Goal: Communication & Community: Ask a question

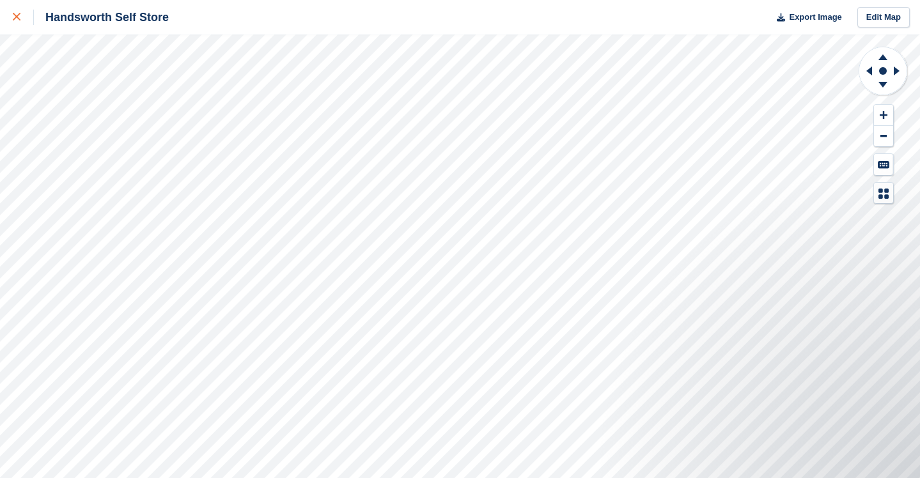
click at [18, 19] on icon at bounding box center [17, 17] width 8 height 8
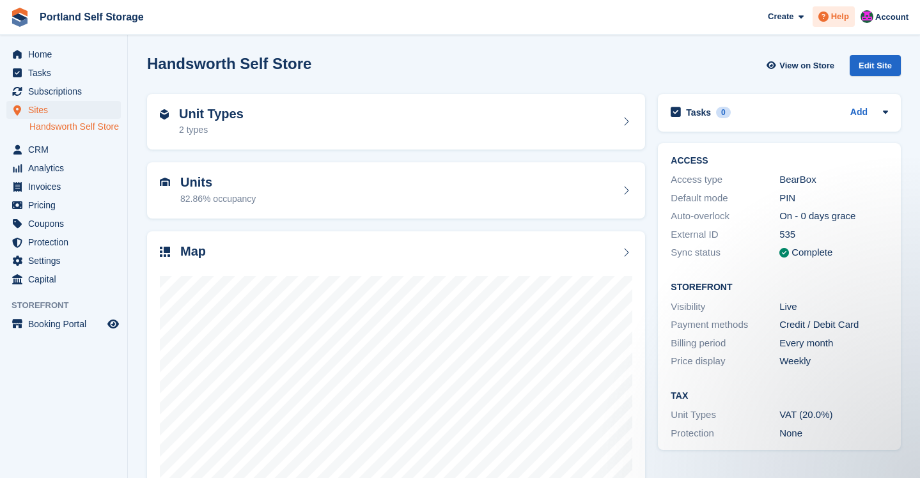
click at [829, 17] on span at bounding box center [823, 16] width 15 height 15
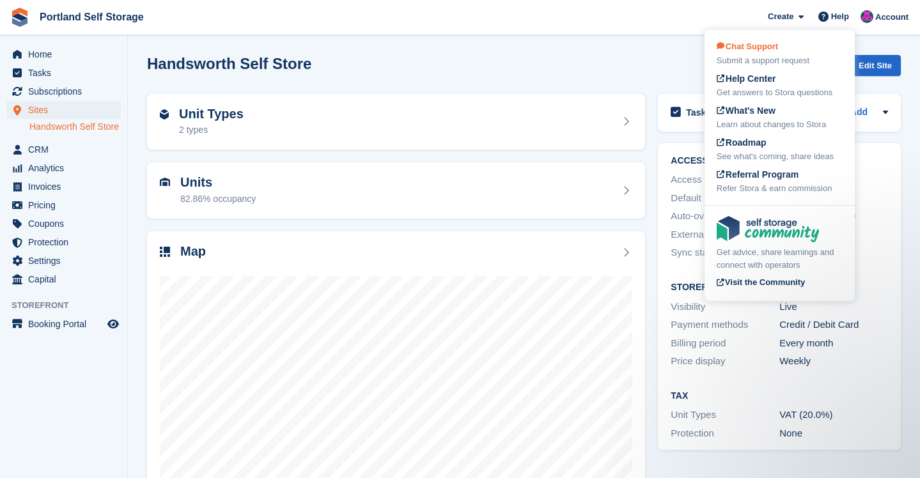
click at [800, 52] on div "Chat Support Submit a support request" at bounding box center [780, 53] width 126 height 27
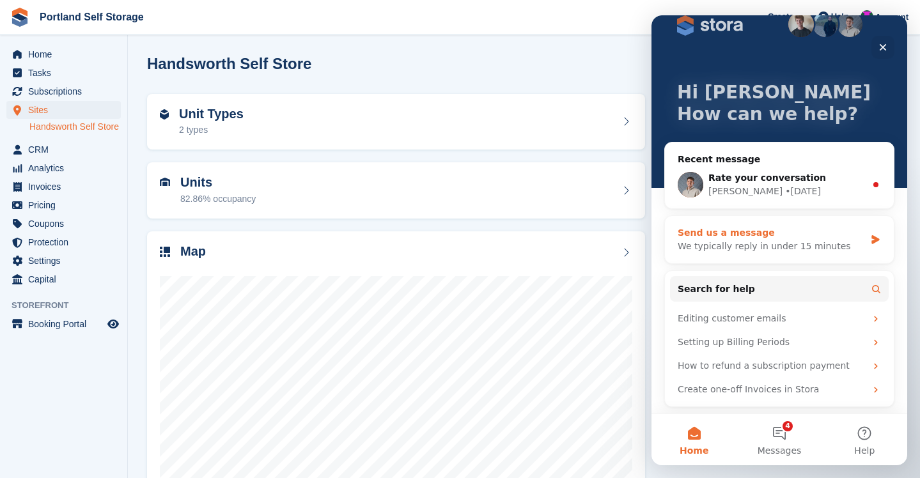
scroll to position [24, 0]
click at [773, 184] on div "Rate your conversation" at bounding box center [787, 177] width 157 height 13
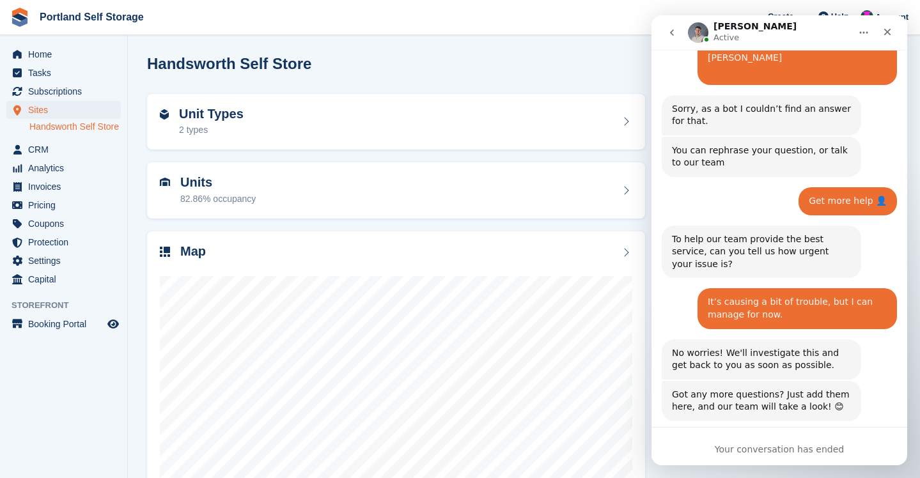
scroll to position [132, 0]
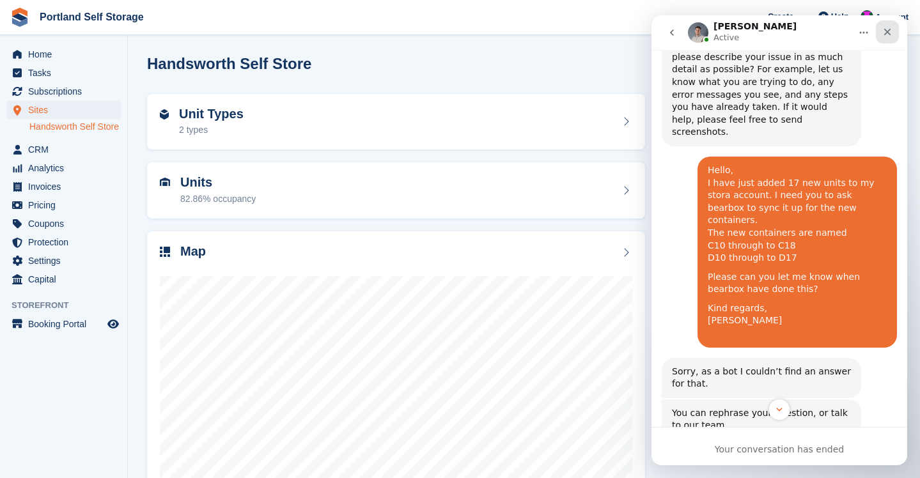
click at [891, 38] on div "Close" at bounding box center [887, 31] width 23 height 23
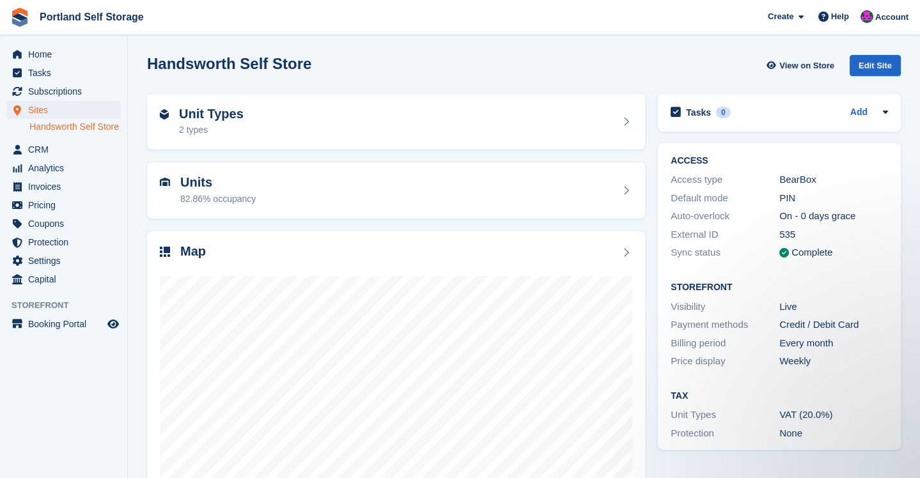
scroll to position [0, 0]
click at [840, 17] on span "Help" at bounding box center [841, 16] width 18 height 13
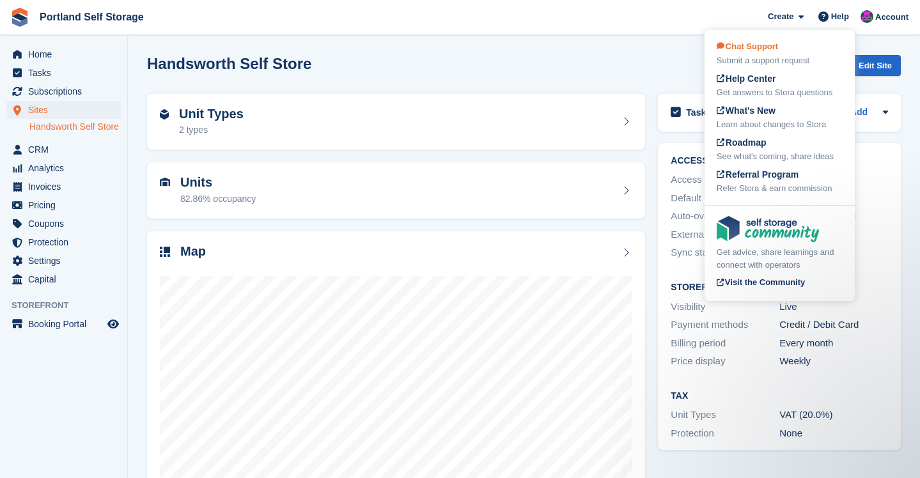
click at [796, 56] on div "Submit a support request" at bounding box center [780, 60] width 126 height 13
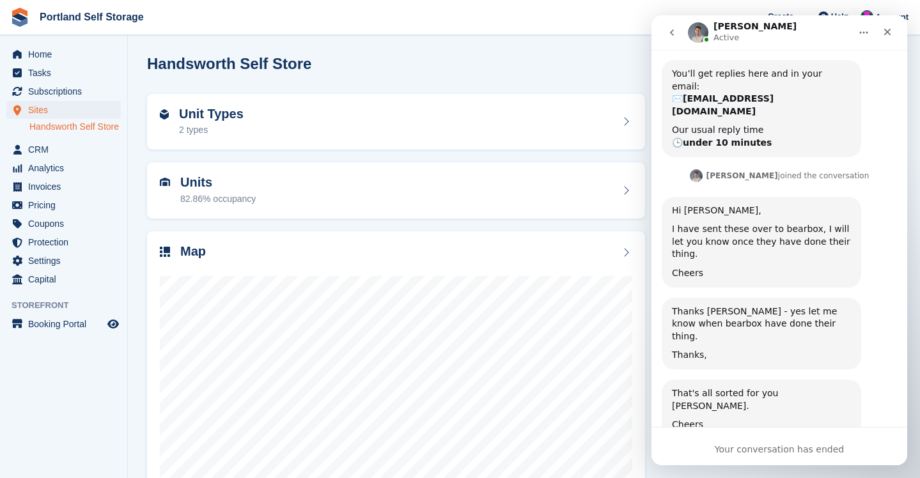
scroll to position [1116, 0]
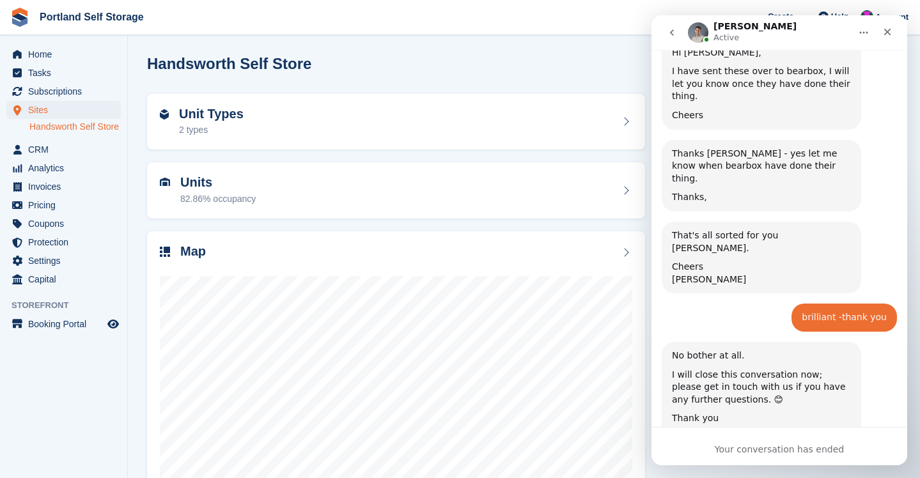
click at [674, 35] on icon "go back" at bounding box center [672, 32] width 4 height 6
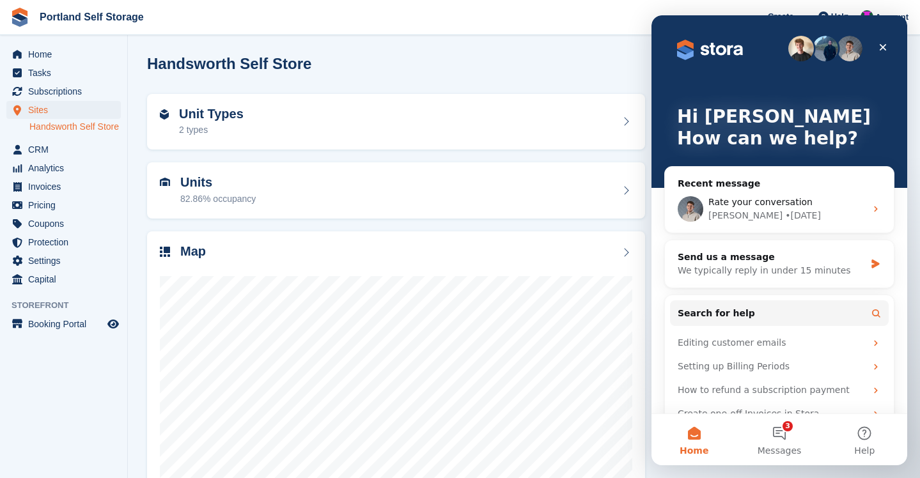
scroll to position [0, 0]
click at [758, 267] on div "We typically reply in under 15 minutes" at bounding box center [771, 270] width 187 height 13
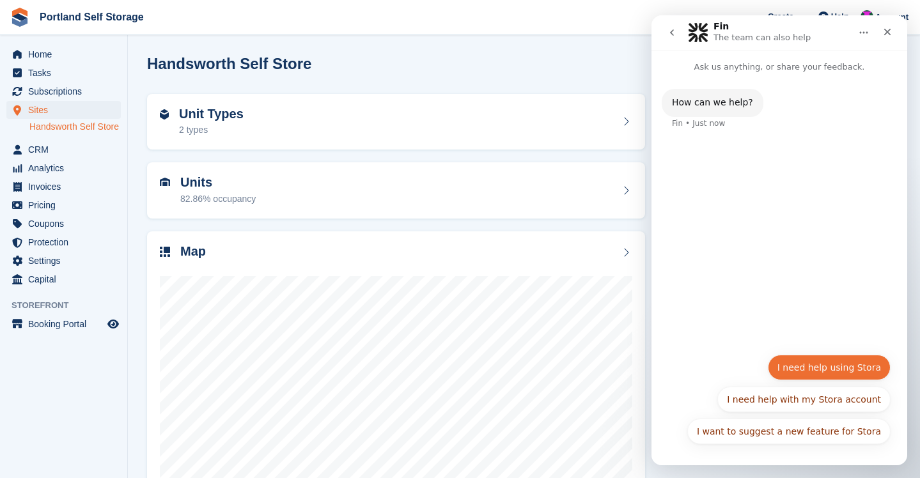
click at [832, 365] on button "I need help using Stora" at bounding box center [829, 368] width 123 height 26
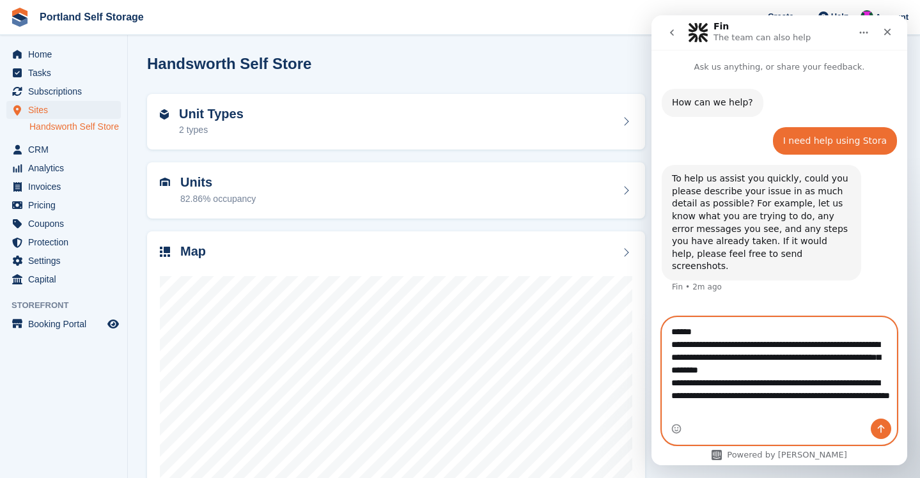
scroll to position [23, 0]
type textarea "**********"
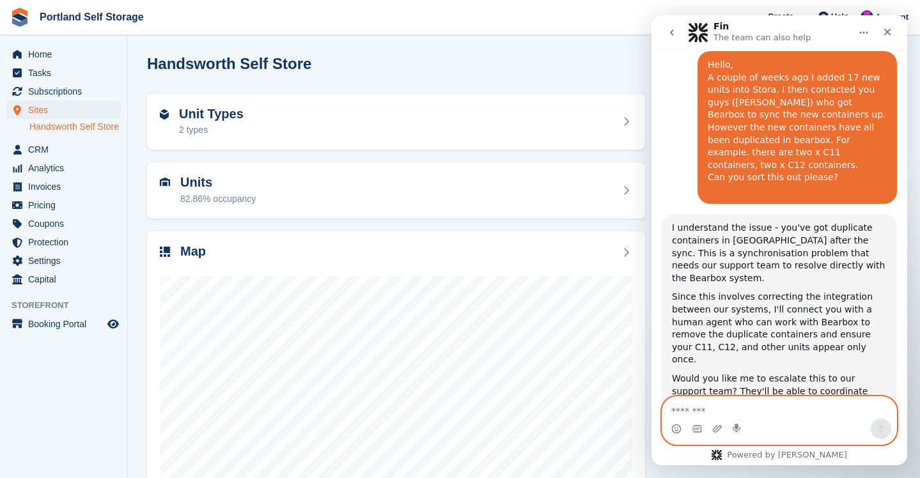
scroll to position [1, 0]
type textarea "**********"
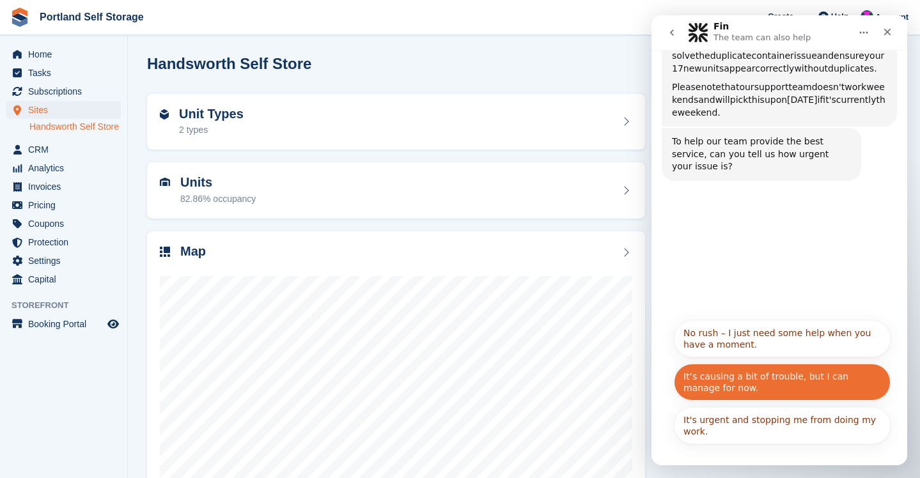
scroll to position [702, 0]
click at [834, 386] on button "It’s causing a bit of trouble, but I can manage for now." at bounding box center [782, 382] width 217 height 37
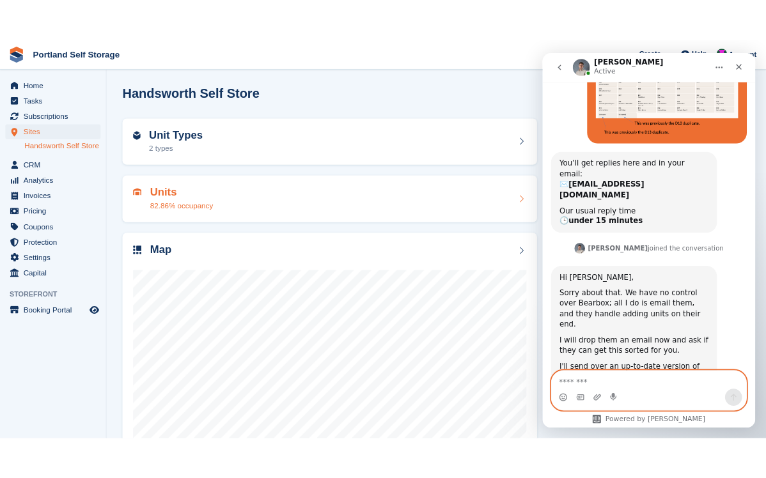
scroll to position [1018, 0]
